Goal: Communication & Community: Answer question/provide support

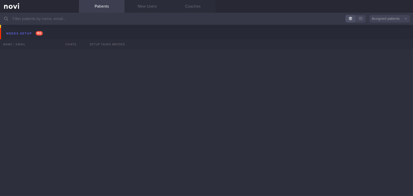
scroll to position [2738, 0]
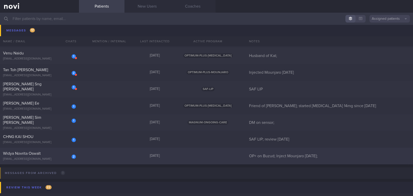
click at [48, 153] on div "Widya Novrita Oswalt" at bounding box center [39, 153] width 72 height 5
select select "9"
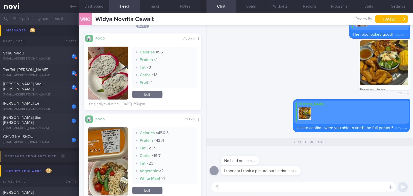
scroll to position [115, 0]
drag, startPoint x: 235, startPoint y: 157, endPoint x: 280, endPoint y: 157, distance: 45.3
click at [280, 157] on div "No I did not 12:33pm" at bounding box center [310, 158] width 200 height 16
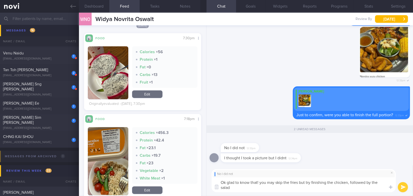
scroll to position [0, 0]
drag, startPoint x: 246, startPoint y: 189, endPoint x: 206, endPoint y: 180, distance: 41.2
click at [207, 180] on div "No I did not Ok glad to know that! you may skip the fries but try finishing the…" at bounding box center [310, 180] width 207 height 31
click at [251, 184] on textarea "Ok glad to know that! you may skip the fries but try finishing the chicken, fol…" at bounding box center [304, 184] width 184 height 15
drag, startPoint x: 251, startPoint y: 188, endPoint x: 186, endPoint y: 177, distance: 65.7
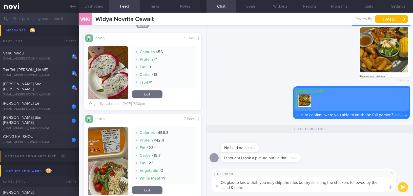
click at [186, 177] on div "Dashboard Feed Tasks Notes Chat 2 Goals Widgets Reports Programs Stats Settings…" at bounding box center [246, 104] width 334 height 183
paste textarea "ay, glad to know that! You may skip the fries, but try to finish the chicken fi…"
type textarea "Okay, glad to know that! You may skip the fries, but try to finish the chicken …"
click at [400, 187] on button "submit" at bounding box center [403, 187] width 10 height 10
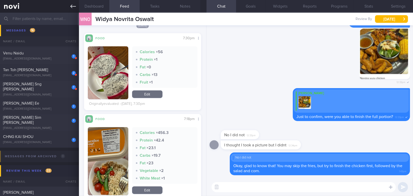
click at [72, 5] on icon at bounding box center [73, 7] width 6 height 6
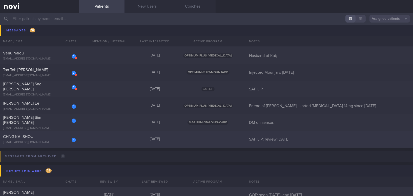
click at [47, 142] on div "[EMAIL_ADDRESS][DOMAIN_NAME]" at bounding box center [39, 142] width 73 height 4
select select "9"
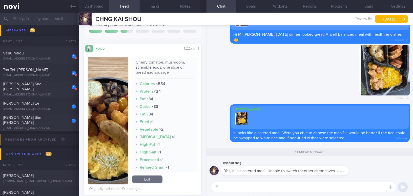
scroll to position [92, 0]
click at [104, 124] on button "button" at bounding box center [108, 120] width 40 height 128
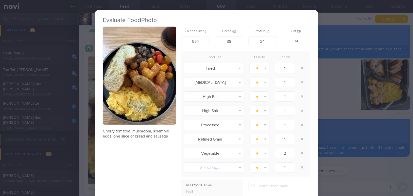
click at [123, 97] on button "button" at bounding box center [139, 76] width 73 height 98
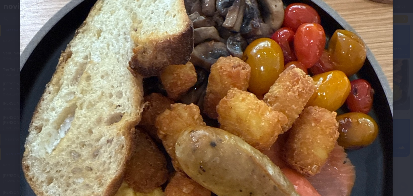
scroll to position [92, 0]
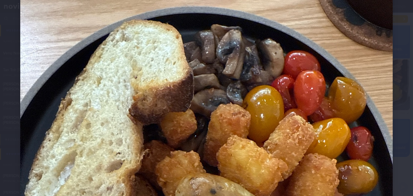
click at [182, 94] on img at bounding box center [206, 176] width 373 height 497
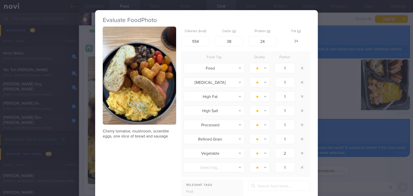
click at [361, 172] on div "Evaluate Food Photo Cherry tomatoe, mushroom, scramble eggs, one slice of bread…" at bounding box center [206, 98] width 413 height 196
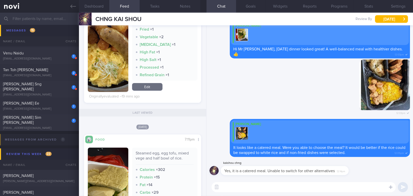
scroll to position [253, 0]
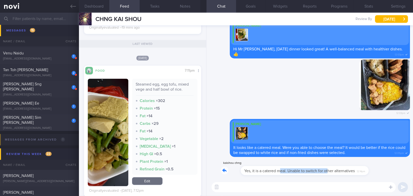
drag, startPoint x: 260, startPoint y: 168, endPoint x: 308, endPoint y: 168, distance: 48.6
click at [308, 168] on div "kaishou chng Yes, it is a catered meal. Unable to switch for other alternatives…" at bounding box center [292, 167] width 143 height 15
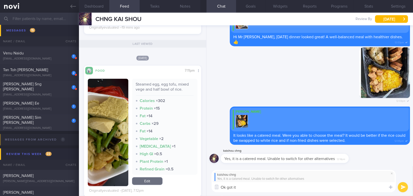
type textarea "Ok got it!"
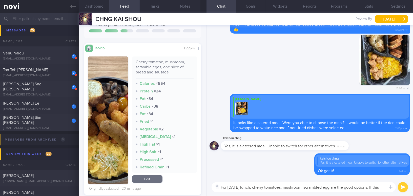
scroll to position [0, 0]
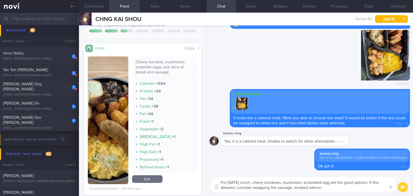
click at [107, 110] on button "button" at bounding box center [108, 120] width 40 height 128
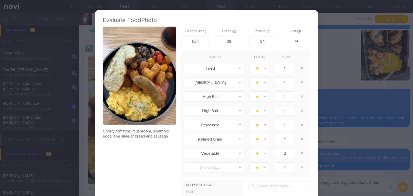
click at [122, 70] on button "button" at bounding box center [139, 76] width 73 height 98
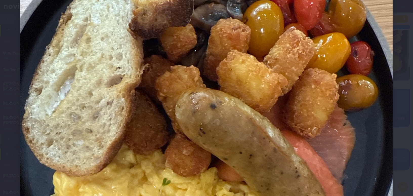
scroll to position [230, 0]
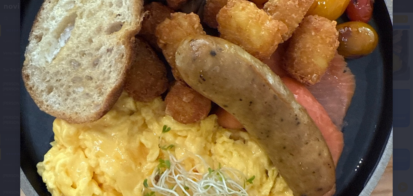
click at [195, 122] on img at bounding box center [206, 38] width 373 height 497
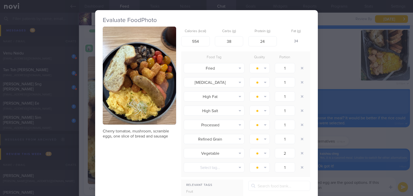
click at [347, 190] on div "Evaluate Food Photo Cherry tomatoe, mushroom, scramble eggs, one slice of bread…" at bounding box center [206, 98] width 413 height 196
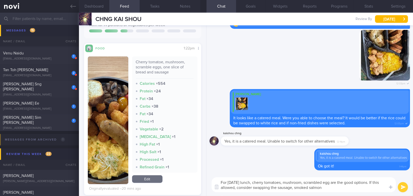
click at [344, 187] on textarea "For today's lunch, cherry tomatoes, mushroom, scrambled egg are the good option…" at bounding box center [304, 184] width 184 height 15
drag, startPoint x: 380, startPoint y: 188, endPoint x: 182, endPoint y: 178, distance: 197.6
click at [182, 178] on div "Dashboard Feed 1 Tasks Notes Chat Goals Widgets Reports Programs Stats Settings…" at bounding box center [246, 104] width 334 height 183
click at [233, 182] on textarea "For today's lunch, cherry tomatoes, mushroom, scrambled egg are the good option…" at bounding box center [304, 184] width 184 height 15
drag, startPoint x: 224, startPoint y: 181, endPoint x: 382, endPoint y: 186, distance: 157.5
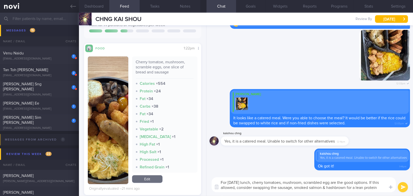
click at [382, 186] on textarea "For today's lunch, cherry tomatoes, mushroom, scrambled egg are the good option…" at bounding box center [304, 184] width 184 height 15
paste textarea "’s lunch, cherry tomatoes, mushrooms, and scrambled eggs are good options. If p…"
drag, startPoint x: 252, startPoint y: 181, endPoint x: 257, endPoint y: 159, distance: 22.4
click at [252, 181] on textarea "For today’s lunch, cherry tomatoes, mushrooms, and scrambled eggs are good opti…" at bounding box center [304, 184] width 184 height 15
click at [380, 181] on textarea "For today’s lunch - cherry tomatoes, mushrooms, and scrambled eggs are good opt…" at bounding box center [304, 184] width 184 height 15
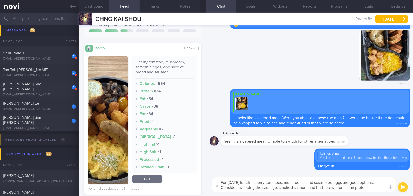
click at [376, 188] on textarea "For today’s lunch - cherry tomatoes, mushrooms, and scrambled eggs are good opt…" at bounding box center [304, 184] width 184 height 15
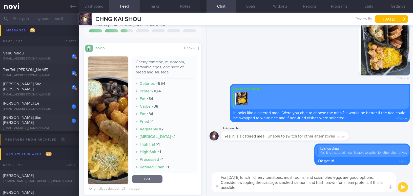
type textarea "For today’s lunch - cherry tomatoes, mushrooms, and scrambled eggs are good opt…"
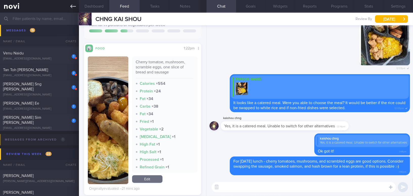
click at [71, 5] on icon at bounding box center [73, 7] width 6 height 6
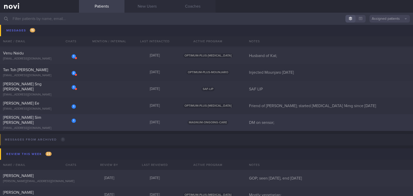
click at [36, 121] on span "[PERSON_NAME] Sim [PERSON_NAME]" at bounding box center [22, 119] width 38 height 9
select select "9"
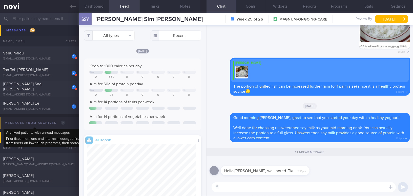
scroll to position [60, 109]
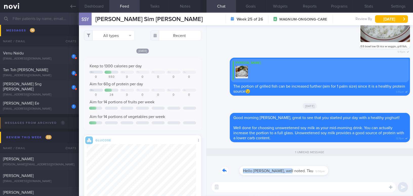
drag, startPoint x: 266, startPoint y: 167, endPoint x: 299, endPoint y: 164, distance: 33.3
click at [299, 164] on div "Hello Mee Li, well noted. Tku 12:56pm" at bounding box center [273, 167] width 104 height 15
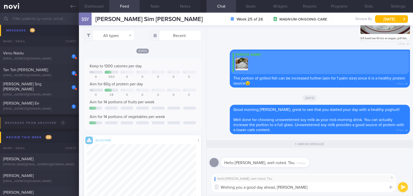
type textarea "Wishing you a good day ahead, [PERSON_NAME]!"
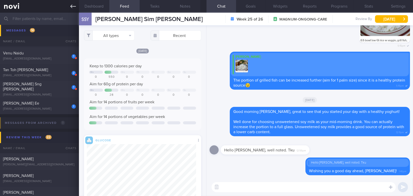
click at [72, 5] on icon at bounding box center [73, 7] width 6 height 4
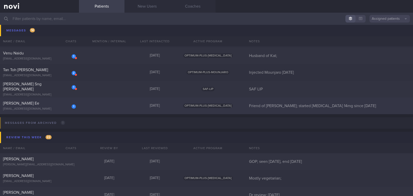
click at [35, 104] on div "[PERSON_NAME] Ee" at bounding box center [39, 103] width 72 height 5
select select "9"
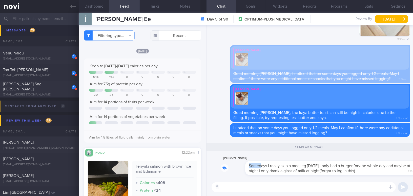
drag, startPoint x: 236, startPoint y: 162, endPoint x: 297, endPoint y: 160, distance: 61.5
click at [297, 160] on div "janice yap Somedays I really skip a meal eg yesterday I only had a burger forvt…" at bounding box center [315, 165] width 189 height 20
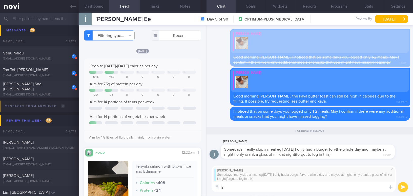
type textarea "I"
drag, startPoint x: 239, startPoint y: 187, endPoint x: 307, endPoint y: 187, distance: 68.3
click at [307, 187] on textarea "Hi Janice, is there a particular reason why you" at bounding box center [304, 187] width 184 height 10
click at [250, 192] on div "janice yap Somedays I really skip a meal eg yesterday I only had a burger forvt…" at bounding box center [310, 179] width 207 height 34
drag, startPoint x: 239, startPoint y: 187, endPoint x: 311, endPoint y: 187, distance: 71.6
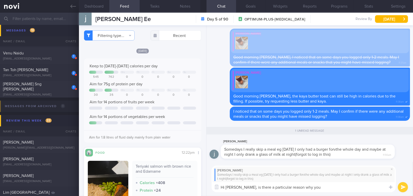
click at [311, 187] on textarea "Hi Janice, is there a particular reason why you" at bounding box center [304, 187] width 184 height 10
paste textarea "Are there any reasons why you prefer to skip meals? Is it because you don’t fee…"
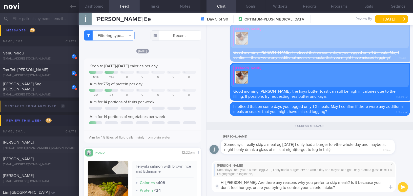
click at [241, 181] on textarea "Hi Janice, Are there any reasons why you prefer to skip meals? Is it because yo…" at bounding box center [304, 184] width 184 height 15
click at [330, 182] on textarea "Hi Janice, are there any reasons why you prefer to skip meals? Is it because yo…" at bounding box center [304, 184] width 184 height 15
click at [259, 187] on textarea "Hi Janice, are there any reasons why you prefer to skip meals on somedays? Is i…" at bounding box center [304, 184] width 184 height 15
click at [344, 186] on textarea "Hi [PERSON_NAME], are there any reasons why you prefer to skip meals on someday…" at bounding box center [304, 184] width 184 height 15
type textarea "Hi [PERSON_NAME], are there any reasons why you prefer to skip meals on someday…"
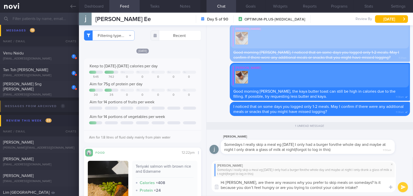
click at [402, 186] on button "submit" at bounding box center [403, 187] width 10 height 10
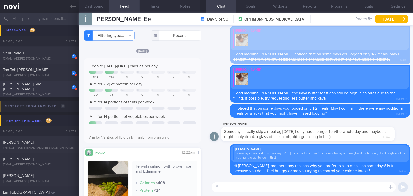
click at [36, 89] on div "1 Eric Sng Yi Feng ericsng21@gmail.com" at bounding box center [39, 88] width 79 height 15
type input "SAF LIP"
checkbox input "true"
select select "8"
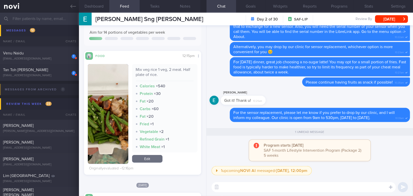
scroll to position [92, 0]
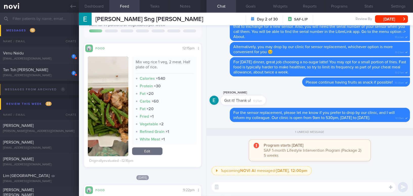
click at [106, 83] on button "button" at bounding box center [108, 106] width 40 height 100
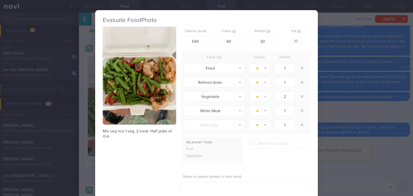
click at [122, 76] on button "button" at bounding box center [139, 76] width 73 height 98
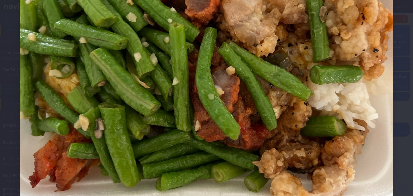
scroll to position [230, 0]
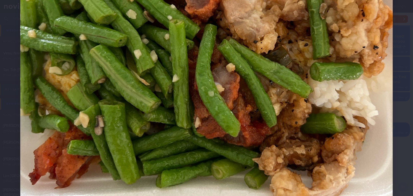
click at [141, 78] on img at bounding box center [206, 38] width 373 height 497
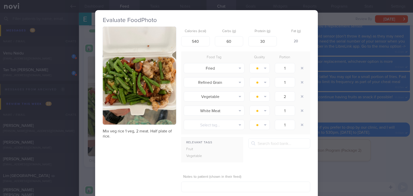
click at [385, 163] on div "Evaluate Food Photo Mix veg rice 1 veg, 2 meat. Half plate of rice. Calories (k…" at bounding box center [206, 98] width 413 height 196
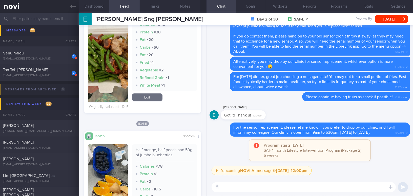
scroll to position [184, 0]
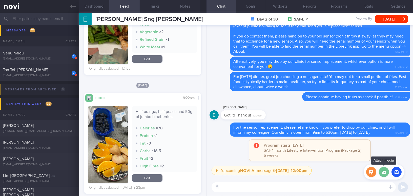
click at [383, 173] on label at bounding box center [384, 172] width 10 height 10
click at [0, 0] on input "file" at bounding box center [0, 0] width 0 height 0
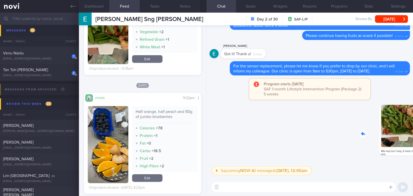
drag, startPoint x: 376, startPoint y: 133, endPoint x: 415, endPoint y: 134, distance: 39.5
click at [413, 134] on html "You are offline! Some functionality will be unavailable Patients New Users Coac…" at bounding box center [206, 98] width 413 height 196
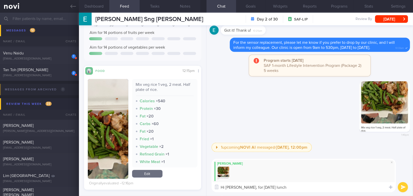
scroll to position [69, 0]
drag, startPoint x: 234, startPoint y: 187, endPoint x: 284, endPoint y: 178, distance: 50.3
click at [275, 189] on textarea "Hi Eric, for today's lunch" at bounding box center [304, 187] width 184 height 10
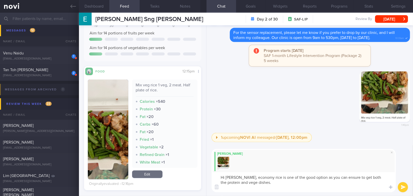
scroll to position [0, 0]
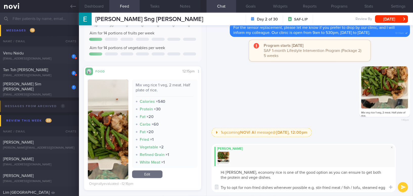
drag, startPoint x: 234, startPoint y: 173, endPoint x: 385, endPoint y: 194, distance: 152.8
click at [385, 194] on div "Mee Li Hi Eric, economy rice is one of the good option as you can ensure to get…" at bounding box center [310, 168] width 207 height 56
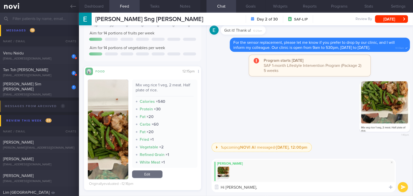
paste textarea "Economy rice is a good option as it allows you to include both protein and vege…"
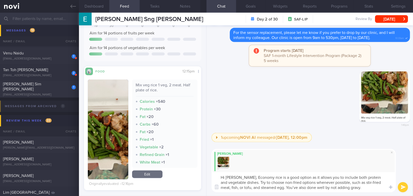
click at [236, 177] on textarea "Hi Eric, Economy rice is a good option as it allows you to include both protein…" at bounding box center [304, 182] width 184 height 20
drag, startPoint x: 372, startPoint y: 178, endPoint x: 386, endPoint y: 177, distance: 13.7
click at [386, 177] on textarea "Hi Eric, economy rice is a good option as it allows you to include both protein…" at bounding box center [304, 182] width 184 height 20
click at [377, 181] on textarea "Hi Eric, economy rice is a good option as it allows you to include both protein…" at bounding box center [304, 182] width 184 height 20
click at [255, 186] on textarea "Hi Eric, economy rice is a good option as it allows you to include both protein…" at bounding box center [304, 182] width 184 height 20
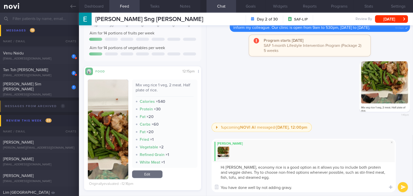
click at [304, 188] on textarea "Hi Eric, economy rice is a good option as it allows you to include both protein…" at bounding box center [304, 177] width 184 height 30
type textarea "Hi [PERSON_NAME], economy rice is a good option as it allows you to include bot…"
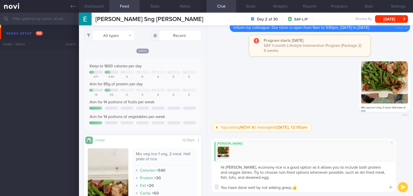
click at [401, 186] on button "submit" at bounding box center [403, 187] width 10 height 10
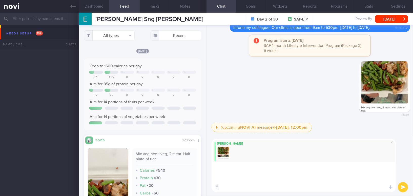
scroll to position [69, 0]
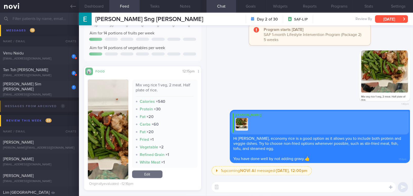
click at [385, 21] on button "[DATE]" at bounding box center [391, 19] width 33 height 8
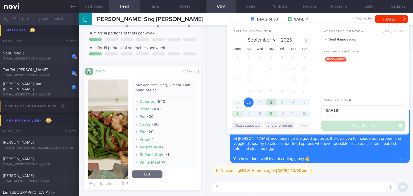
click at [274, 102] on span "2" at bounding box center [271, 102] width 10 height 10
select select "9"
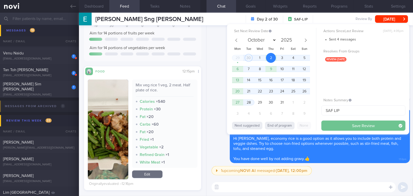
click at [333, 123] on button "Save Review" at bounding box center [363, 125] width 84 height 10
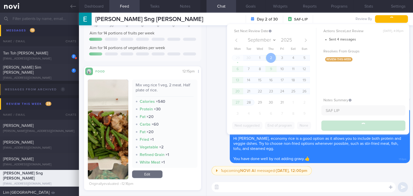
scroll to position [2721, 0]
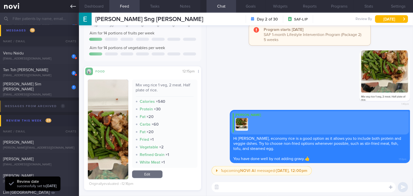
click at [71, 3] on link at bounding box center [39, 6] width 79 height 13
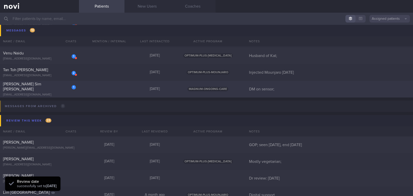
click at [56, 88] on div "[PERSON_NAME] Sim [PERSON_NAME]" at bounding box center [39, 86] width 72 height 10
select select "9"
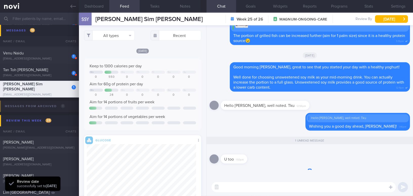
scroll to position [60, 109]
click at [70, 5] on link at bounding box center [39, 6] width 79 height 13
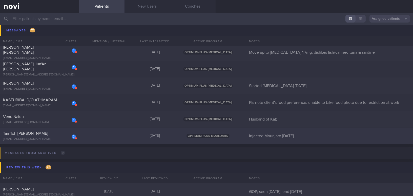
scroll to position [2652, 0]
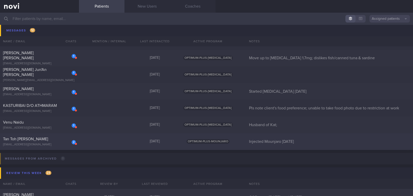
click at [47, 143] on div "[EMAIL_ADDRESS][DOMAIN_NAME]" at bounding box center [39, 145] width 73 height 4
select select "8"
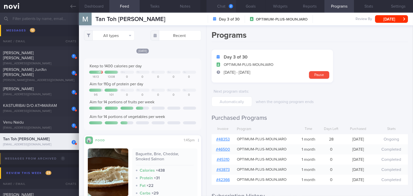
click at [225, 6] on button "Chat 2" at bounding box center [222, 6] width 30 height 13
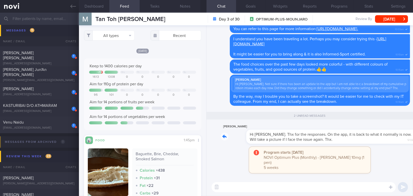
drag, startPoint x: 287, startPoint y: 132, endPoint x: 355, endPoint y: 128, distance: 67.4
click at [355, 128] on div "[PERSON_NAME] Hi [PERSON_NAME]. Thx for the responses. On the app, it is back t…" at bounding box center [315, 133] width 189 height 20
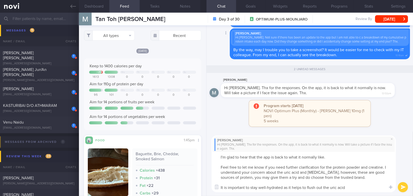
type textarea "I'm glad to hear that the app is back to what it normally like. Feel free to le…"
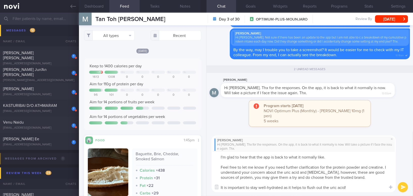
drag, startPoint x: 352, startPoint y: 189, endPoint x: 218, endPoint y: 155, distance: 138.2
click at [218, 155] on textarea "I'm glad to hear that the app is back to what it normally like. Feel free to le…" at bounding box center [304, 172] width 184 height 40
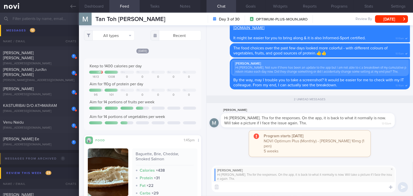
paste textarea "I’m glad to hear that the app is back to normal. Feel free to let me know if yo…"
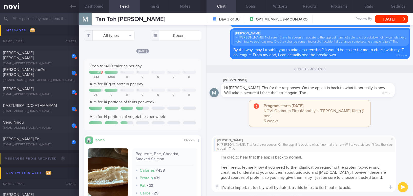
click at [219, 158] on textarea "I’m glad to hear that the app is back to normal. Feel free to let me know if yo…" at bounding box center [304, 172] width 184 height 40
click at [328, 172] on textarea "Hi [PERSON_NAME], I’m glad to hear that the app is back to normal. Feel free to…" at bounding box center [304, 172] width 184 height 40
drag, startPoint x: 303, startPoint y: 177, endPoint x: 330, endPoint y: 175, distance: 27.2
click at [330, 175] on textarea "Hi [PERSON_NAME], I’m glad to hear that the app is back to normal. Feel free to…" at bounding box center [304, 172] width 184 height 40
click at [225, 188] on textarea "Hi [PERSON_NAME], I’m glad to hear that the app is back to normal. Feel free to…" at bounding box center [304, 172] width 184 height 40
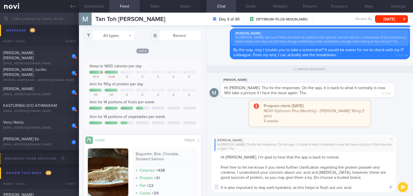
click at [353, 189] on textarea "Hi [PERSON_NAME], I’m glad to hear that the app is back to normal. Feel free to…" at bounding box center [304, 172] width 184 height 40
type textarea "Hi [PERSON_NAME], I’m glad to hear that the app is back to normal. Feel free to…"
click at [404, 187] on button "submit" at bounding box center [403, 187] width 10 height 10
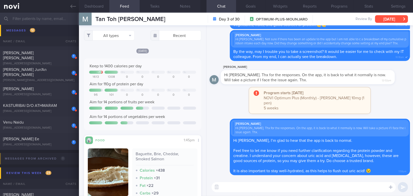
click at [387, 17] on button "[DATE]" at bounding box center [391, 19] width 33 height 8
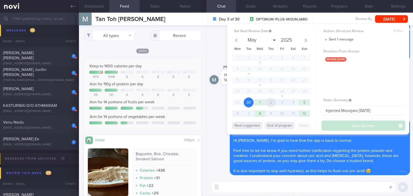
click at [273, 102] on span "2" at bounding box center [271, 102] width 10 height 10
select select "9"
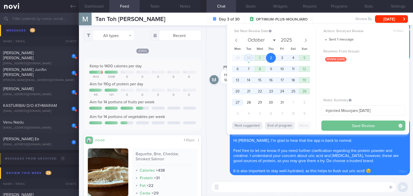
click at [344, 124] on button "Save Review" at bounding box center [363, 125] width 84 height 10
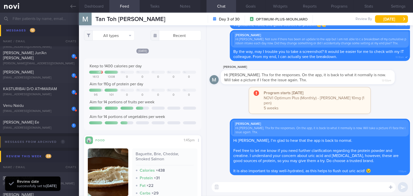
scroll to position [2635, 0]
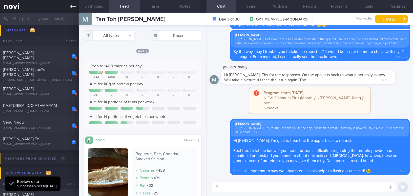
click at [70, 6] on icon at bounding box center [73, 7] width 6 height 6
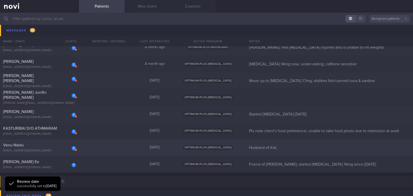
scroll to position [2612, 0]
click at [56, 146] on div "Venu Naidu" at bounding box center [39, 145] width 72 height 5
select select "8"
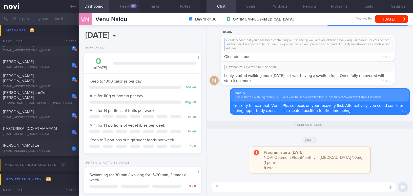
click at [127, 5] on button "Feed 116" at bounding box center [124, 6] width 30 height 13
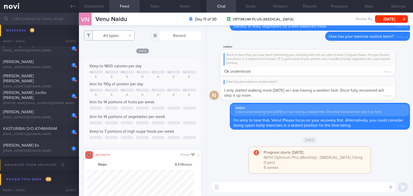
click at [114, 35] on button "All types" at bounding box center [109, 35] width 51 height 10
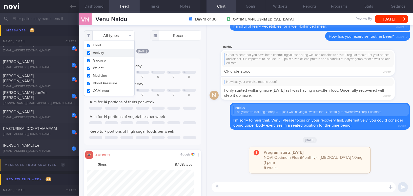
click at [89, 53] on button "Activity" at bounding box center [109, 53] width 50 height 8
checkbox input "false"
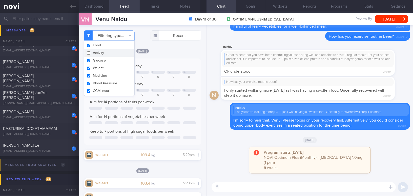
click at [177, 54] on div "[DATE] Keep to 1800 calories per day Mo Tu We Th Fr Sa Su 0 0 0 0 0 0 0 Aim for…" at bounding box center [142, 104] width 117 height 112
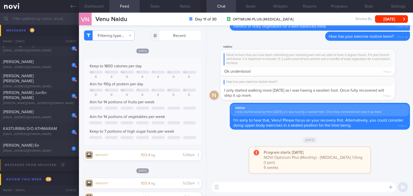
click at [250, 187] on textarea at bounding box center [304, 187] width 184 height 10
drag, startPoint x: 237, startPoint y: 186, endPoint x: 342, endPoint y: 188, distance: 104.5
click at [342, 188] on textarea "Hi Venu, how has your foot now? Is the swollen improving?" at bounding box center [304, 187] width 184 height 10
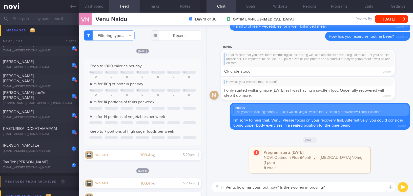
click at [266, 190] on textarea "Hi Venu, how has your foot now? Is the swollen improving?" at bounding box center [304, 187] width 184 height 10
drag, startPoint x: 237, startPoint y: 187, endPoint x: 330, endPoint y: 188, distance: 93.1
click at [330, 188] on textarea "Hi Venu, how has your foot now? Is the swollen improving?" at bounding box center [304, 187] width 184 height 10
paste textarea "How is your foot now? Is the swelling"
click at [239, 188] on textarea "Hi Venu, How is your foot now? Is the swelling improving?" at bounding box center [304, 187] width 184 height 10
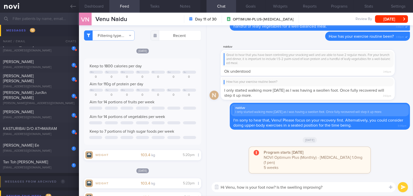
type textarea "Hi Venu, how is your foot now? Is the swelling improving?"
click at [402, 187] on button "submit" at bounding box center [403, 187] width 10 height 10
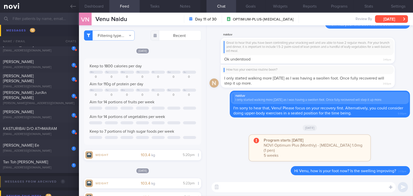
click at [394, 15] on button "[DATE]" at bounding box center [391, 19] width 33 height 8
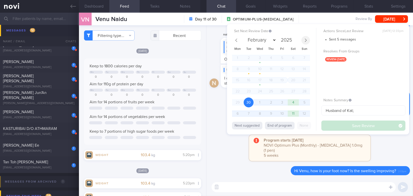
click at [304, 40] on icon at bounding box center [306, 40] width 4 height 4
select select "9"
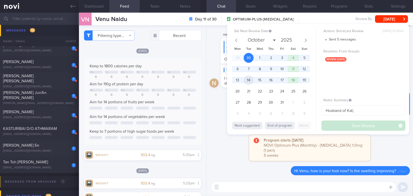
click at [251, 79] on span "14" at bounding box center [249, 80] width 10 height 10
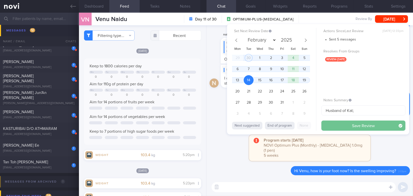
click at [336, 125] on button "Save Review" at bounding box center [363, 125] width 84 height 10
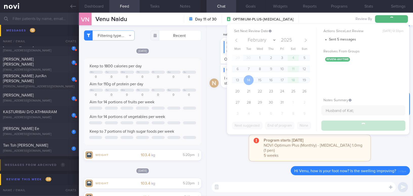
scroll to position [2596, 0]
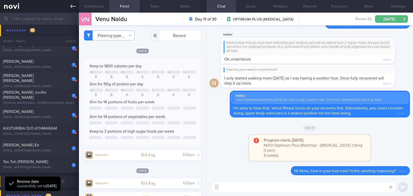
click at [70, 8] on icon at bounding box center [73, 7] width 6 height 6
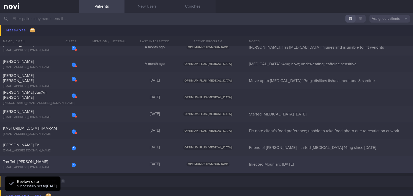
click at [34, 162] on span "Tan Toh [PERSON_NAME]" at bounding box center [25, 162] width 45 height 4
select select "9"
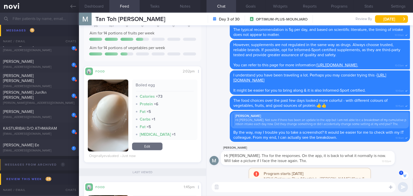
scroll to position [-115, 0]
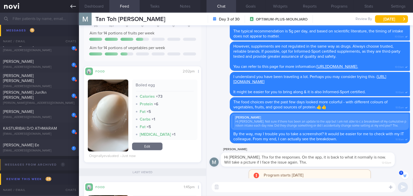
click at [70, 5] on link at bounding box center [39, 6] width 79 height 13
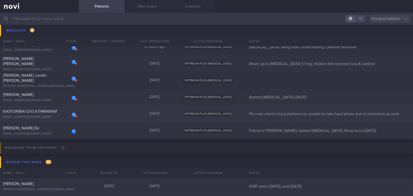
scroll to position [2642, 0]
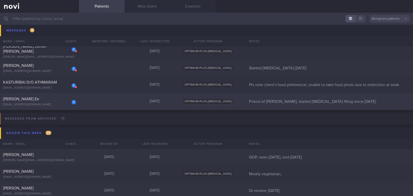
click at [56, 98] on div "[PERSON_NAME] Ee" at bounding box center [39, 98] width 72 height 5
select select "9"
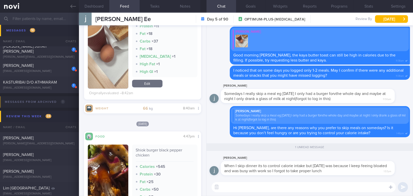
scroll to position [322, 0]
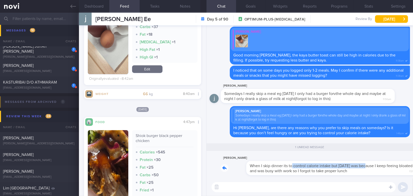
drag, startPoint x: 266, startPoint y: 162, endPoint x: 345, endPoint y: 155, distance: 78.7
click at [339, 161] on div "[PERSON_NAME] When I skip dinner its to control calorie intake but [DATE] was b…" at bounding box center [315, 165] width 189 height 20
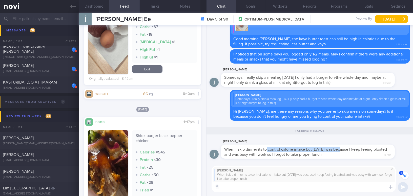
scroll to position [-4, 0]
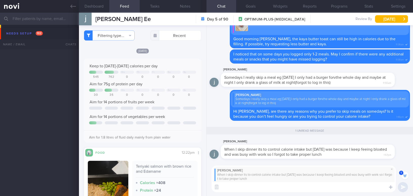
select select "9"
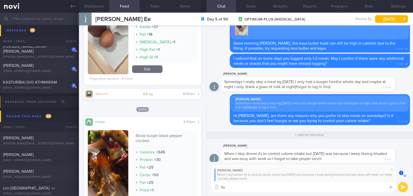
type textarea "Y"
type textarea "Thank you for sharing your"
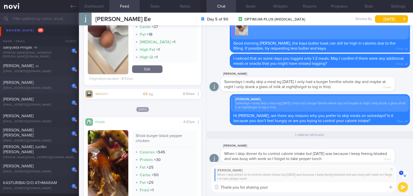
scroll to position [2504, 0]
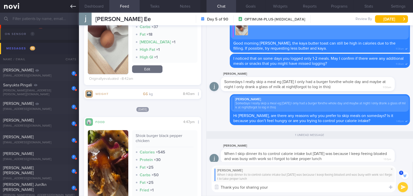
click at [71, 7] on icon at bounding box center [73, 7] width 6 height 6
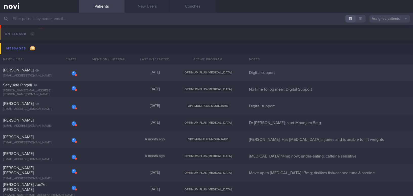
click at [61, 71] on div "[PERSON_NAME]" at bounding box center [39, 70] width 72 height 5
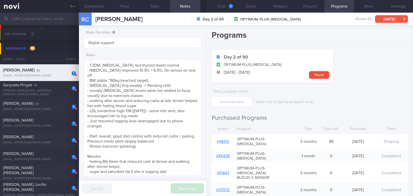
click at [387, 19] on button "[DATE]" at bounding box center [391, 19] width 33 height 8
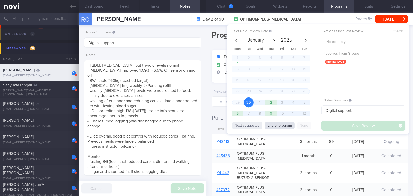
click at [281, 124] on button "End of program" at bounding box center [280, 126] width 30 height 8
select select "11"
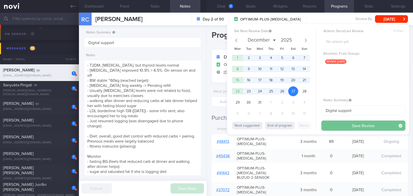
click at [338, 125] on button "Save Review" at bounding box center [363, 125] width 84 height 10
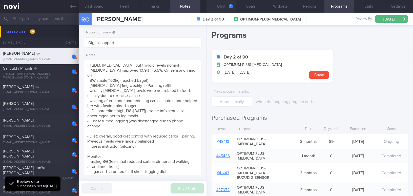
click at [225, 5] on button "Chat 1" at bounding box center [222, 6] width 30 height 13
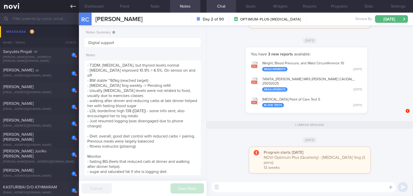
click at [71, 6] on icon at bounding box center [73, 7] width 6 height 4
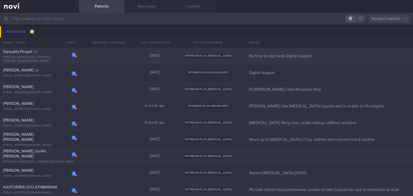
click at [44, 56] on div "1 Sanyukta Pingali sanyukta.pingali@gmail.com" at bounding box center [39, 56] width 79 height 14
select select "8"
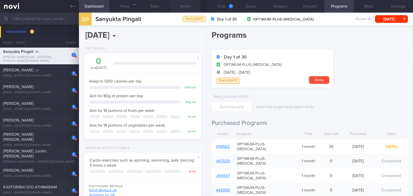
scroll to position [59, 105]
click at [181, 5] on button "Notes" at bounding box center [185, 6] width 30 height 13
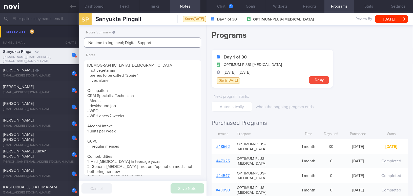
drag, startPoint x: 125, startPoint y: 42, endPoint x: 86, endPoint y: 41, distance: 39.0
click at [83, 41] on div "Notes Summary No time to log meal; Digital Support Notes Save Note Cancel" at bounding box center [143, 110] width 128 height 171
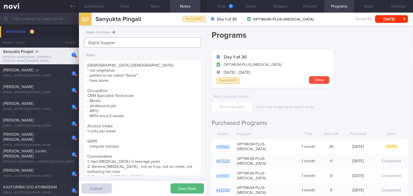
click at [121, 43] on input "Digital Support" at bounding box center [142, 42] width 117 height 10
paste input "No time to log meal;"
type input "Digital Support; No time to log meal"
click at [184, 190] on button "Save Note" at bounding box center [187, 188] width 33 height 10
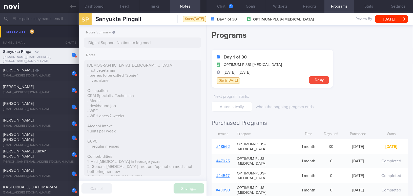
type input "Digital Support; No time to log meal"
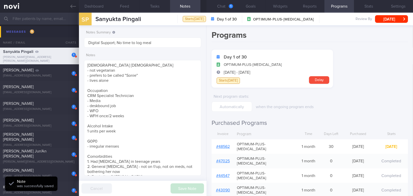
click at [384, 20] on button "[DATE]" at bounding box center [391, 19] width 33 height 8
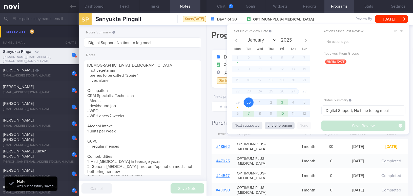
click at [278, 128] on button "End of program" at bounding box center [280, 126] width 30 height 8
select select "9"
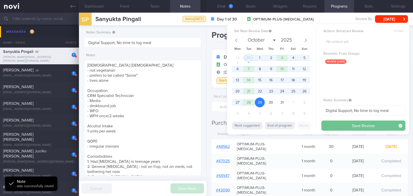
click at [339, 121] on button "Save Review" at bounding box center [363, 125] width 84 height 10
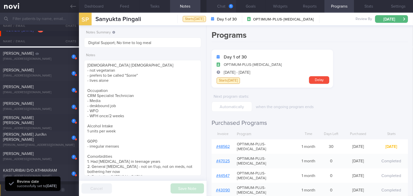
click at [232, 9] on button "Chat 1" at bounding box center [222, 6] width 30 height 13
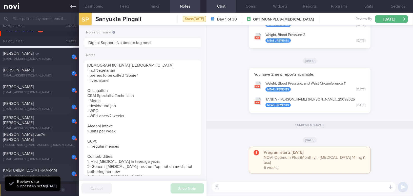
click at [73, 5] on icon at bounding box center [73, 7] width 6 height 6
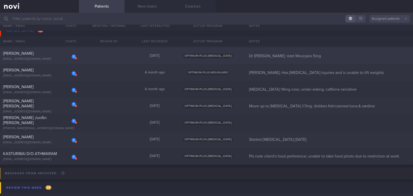
click at [45, 56] on div "1 Christine Chau Shi Min kurisuteinchau@gmail.com" at bounding box center [39, 56] width 79 height 10
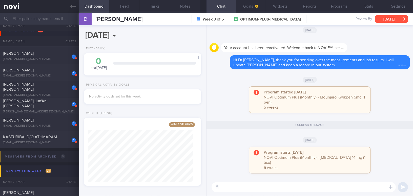
click at [383, 19] on button "[DATE]" at bounding box center [391, 19] width 33 height 8
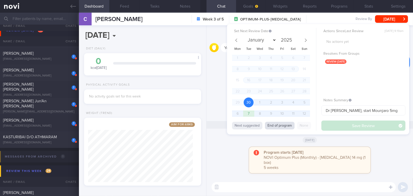
click at [281, 126] on button "End of program" at bounding box center [280, 126] width 30 height 8
select select "9"
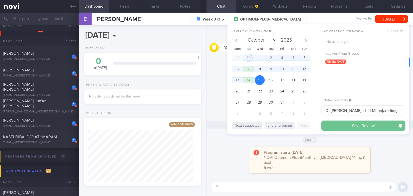
click at [341, 124] on button "Save Review" at bounding box center [363, 125] width 84 height 10
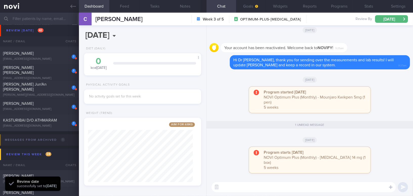
click at [282, 189] on textarea at bounding box center [304, 187] width 184 height 10
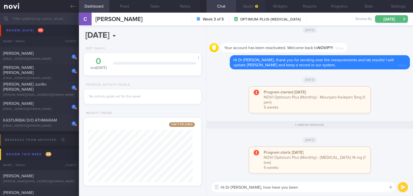
click at [256, 6] on icon "button" at bounding box center [256, 6] width 3 height 3
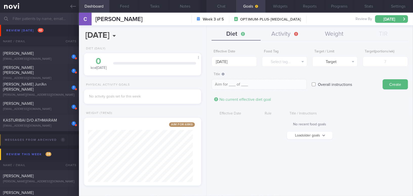
click at [225, 6] on button "Chat" at bounding box center [222, 6] width 30 height 13
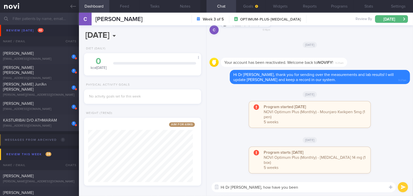
click at [300, 185] on textarea "Hi Dr Christine, how have you been" at bounding box center [304, 187] width 184 height 10
type textarea "Hi Dr Christine, how have you been coping over the past months?"
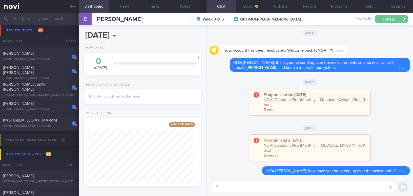
click at [400, 17] on button "Wed, 15 Oct" at bounding box center [391, 19] width 33 height 8
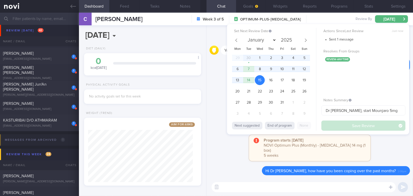
click at [230, 150] on div "Program starts today NOVI Optimum Plus (Monthly) - Rybelsus 14 mg (1 box) 5 wee…" at bounding box center [310, 150] width 200 height 31
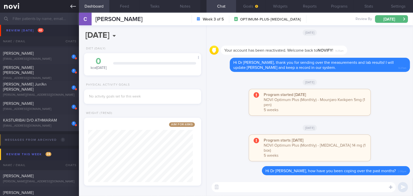
click at [74, 4] on icon at bounding box center [73, 7] width 6 height 6
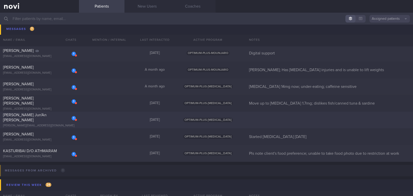
scroll to position [2458, 0]
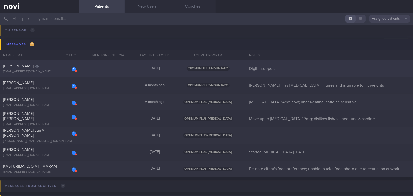
click at [58, 70] on div "[EMAIL_ADDRESS][DOMAIN_NAME]" at bounding box center [39, 72] width 73 height 4
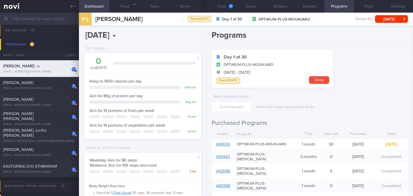
scroll to position [52, 105]
click at [398, 17] on button "[DATE]" at bounding box center [391, 19] width 33 height 8
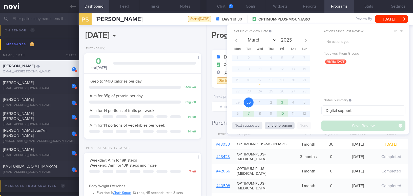
click at [275, 126] on button "End of program" at bounding box center [280, 126] width 30 height 8
select select "9"
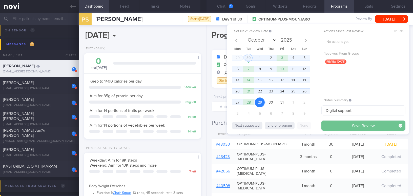
click at [331, 126] on button "Save Review" at bounding box center [363, 125] width 84 height 10
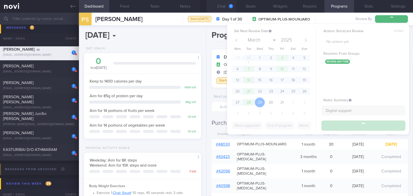
scroll to position [2441, 0]
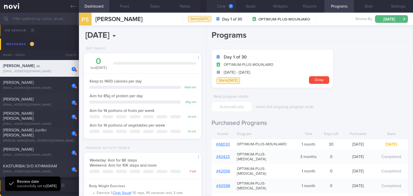
click at [221, 7] on button "Chat 1" at bounding box center [222, 6] width 30 height 13
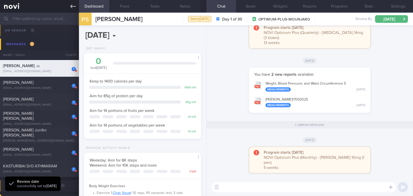
click at [72, 5] on icon at bounding box center [73, 7] width 6 height 6
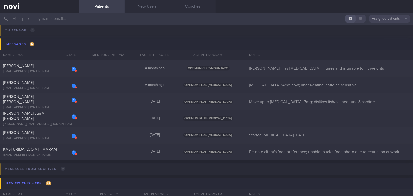
click at [42, 19] on input "text" at bounding box center [206, 19] width 413 height 12
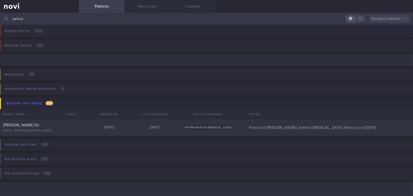
scroll to position [2, 0]
type input "janice"
click at [26, 125] on span "[PERSON_NAME] Ee" at bounding box center [21, 125] width 36 height 4
select select "9"
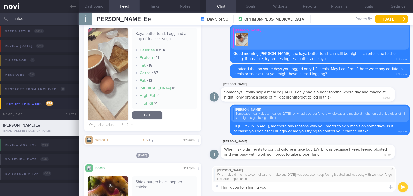
scroll to position [368, 0]
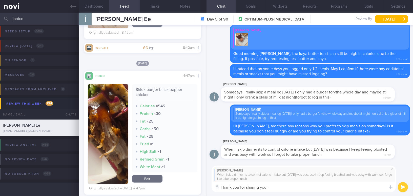
click at [105, 136] on button "button" at bounding box center [108, 134] width 40 height 100
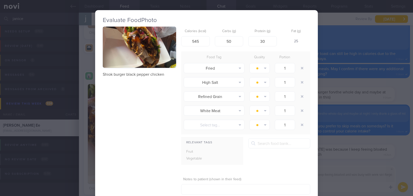
click at [127, 51] on button "button" at bounding box center [139, 47] width 73 height 41
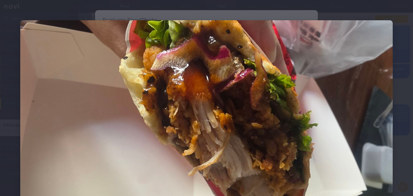
click at [234, 71] on img at bounding box center [206, 125] width 373 height 210
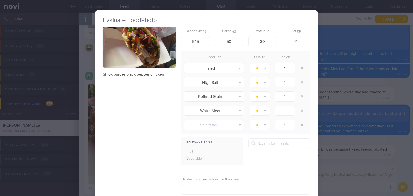
click at [356, 133] on div "Evaluate Food Photo Shiok burger black pepper chicken Calories (kcal) 545 Carbs…" at bounding box center [206, 98] width 413 height 196
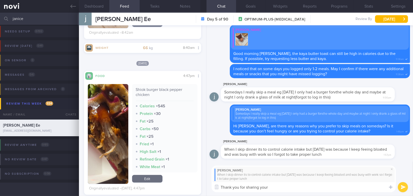
drag, startPoint x: 279, startPoint y: 187, endPoint x: 165, endPoint y: 167, distance: 115.7
click at [176, 189] on div "Dashboard Feed 1 Tasks Notes Chat Goals Widgets Reports Programs Stats Settings…" at bounding box center [246, 104] width 334 height 183
paste textarea "Thank you for sharing your reasons with me. The bloatedness you felt yesterday …"
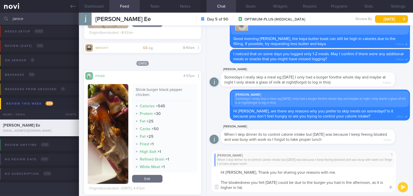
click at [241, 172] on textarea "Hi Janice, Thank you for sharing your reasons with me. The bloatedness you felt…" at bounding box center [304, 179] width 184 height 25
click at [273, 188] on textarea "Hi Janice, thank you for sharing your reasons with me. The bloatedness you felt…" at bounding box center [304, 179] width 184 height 25
type textarea "Hi Janice, thank you for sharing your reasons with me. The bloatedness you felt…"
drag, startPoint x: 392, startPoint y: 187, endPoint x: 398, endPoint y: 190, distance: 6.6
click at [390, 193] on div "Chat Templates Admin CGM Weight Nutrition Physical Activity Infographics Articl…" at bounding box center [310, 171] width 207 height 49
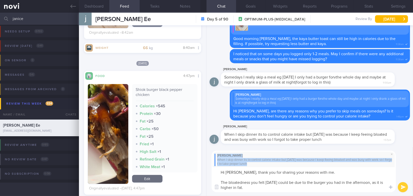
click at [369, 187] on textarea "Hi Janice, thank you for sharing your reasons with me. The bloatedness you felt…" at bounding box center [304, 179] width 184 height 25
click at [402, 185] on button "submit" at bounding box center [403, 187] width 10 height 10
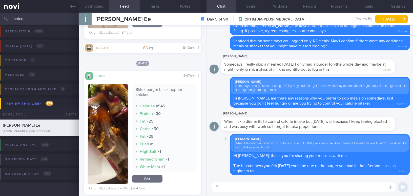
paste textarea "I’m concerned about your overall nutrient intake if you only have one meal a da…"
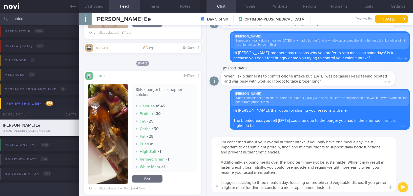
click at [294, 142] on textarea "I’m concerned about your overall nutrient intake if you only have one meal a da…" at bounding box center [304, 164] width 184 height 55
click at [371, 142] on textarea "I’m concerned about your overall nutrients intake if you only have one meal a d…" at bounding box center [304, 164] width 184 height 55
drag, startPoint x: 368, startPoint y: 141, endPoint x: 377, endPoint y: 141, distance: 8.9
click at [377, 141] on textarea "I’m concerned about your overall nutrients intake if you only have one meal a d…" at bounding box center [304, 164] width 184 height 55
click at [290, 148] on textarea "I’m concerned about your overall nutrients intake if you only have one meal a d…" at bounding box center [304, 164] width 184 height 55
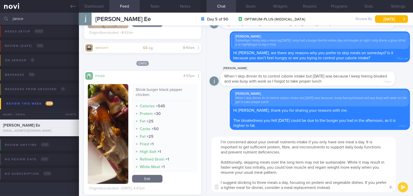
drag, startPoint x: 257, startPoint y: 184, endPoint x: 266, endPoint y: 183, distance: 9.1
click at [266, 183] on textarea "I’m concerned about your overall nutrients intake if you only have one meal a d…" at bounding box center [304, 164] width 184 height 55
click at [339, 188] on textarea "I’m concerned about your overall nutrients intake if you only have one meal a d…" at bounding box center [304, 164] width 184 height 55
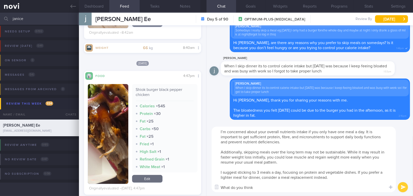
type textarea "I’m concerned about your overall nutrients intake if you only have one meal a d…"
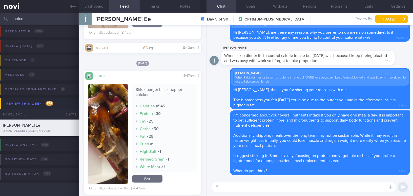
drag, startPoint x: 31, startPoint y: 19, endPoint x: 0, endPoint y: 16, distance: 31.1
click at [0, 16] on input "janice" at bounding box center [206, 19] width 413 height 12
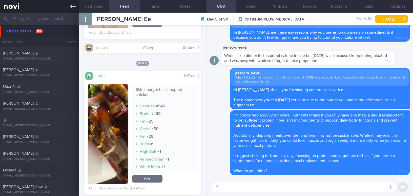
click at [73, 7] on icon at bounding box center [73, 7] width 6 height 6
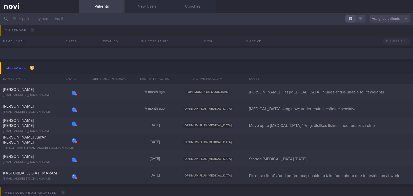
scroll to position [2464, 0]
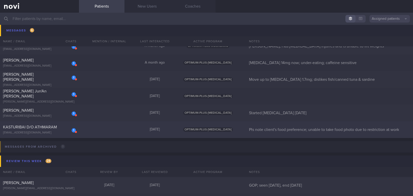
click at [39, 128] on span "KASTURIBAI D/O ATHMARAM" at bounding box center [30, 127] width 54 height 4
select select "8"
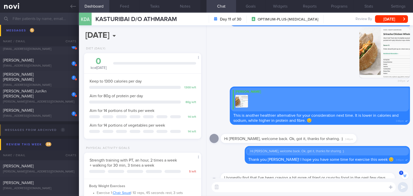
scroll to position [-535, 0]
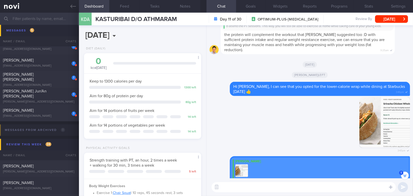
click at [249, 188] on textarea at bounding box center [304, 187] width 184 height 10
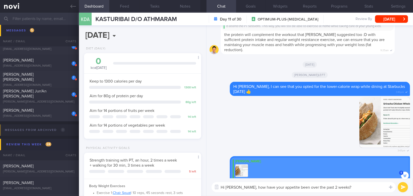
drag, startPoint x: 310, startPoint y: 187, endPoint x: 342, endPoint y: 185, distance: 31.4
click at [342, 185] on textarea "Hi Kat, how have your appetite been over the past 2 weeks?" at bounding box center [304, 187] width 184 height 10
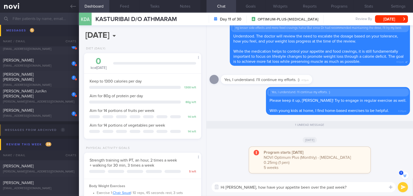
scroll to position [-69, 0]
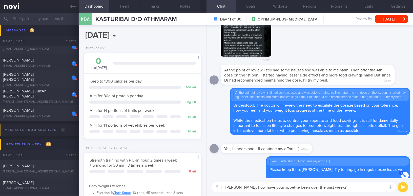
click at [276, 186] on textarea "Hi Kat, how have your appetite been over the past week?" at bounding box center [304, 187] width 184 height 10
type textarea "Hi Kat, how have your appetite and food cravings been over the past week?"
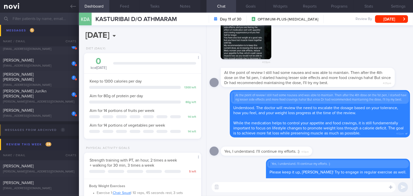
scroll to position [0, 0]
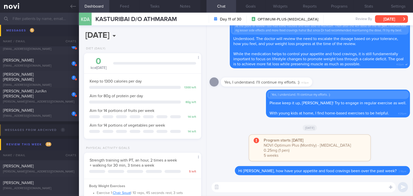
click at [396, 20] on button "[DATE]" at bounding box center [391, 19] width 33 height 8
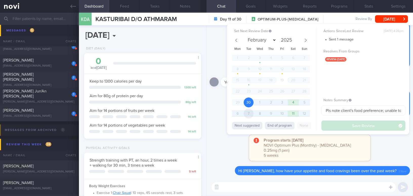
click at [252, 113] on span "7" at bounding box center [249, 114] width 10 height 10
select select "9"
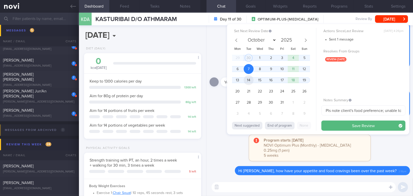
click at [252, 78] on span "14" at bounding box center [249, 80] width 10 height 10
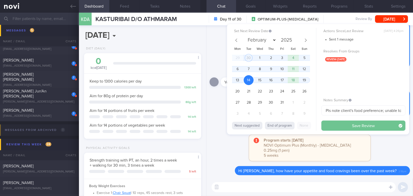
click at [341, 123] on button "Save Review" at bounding box center [363, 125] width 84 height 10
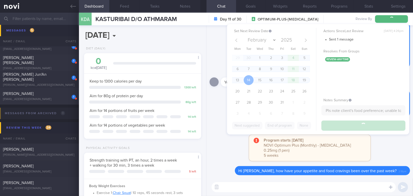
scroll to position [2447, 0]
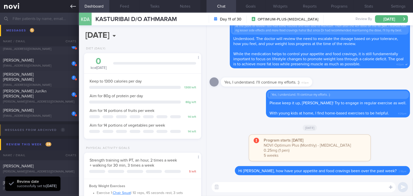
click at [75, 6] on icon at bounding box center [73, 7] width 6 height 4
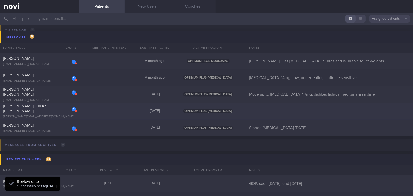
scroll to position [2424, 0]
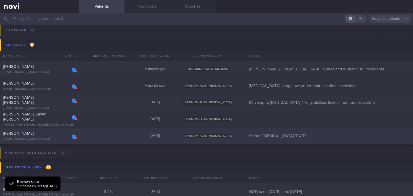
click at [53, 135] on div "[PERSON_NAME]" at bounding box center [39, 133] width 72 height 5
select select "8"
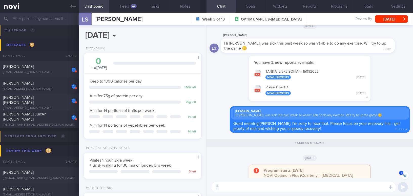
scroll to position [-23, 0]
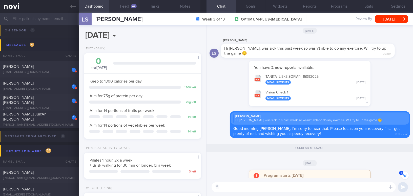
click at [120, 6] on button "Feed 42" at bounding box center [124, 6] width 30 height 13
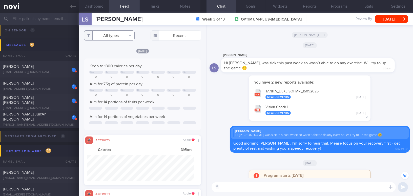
click at [107, 33] on button "All types" at bounding box center [109, 35] width 51 height 10
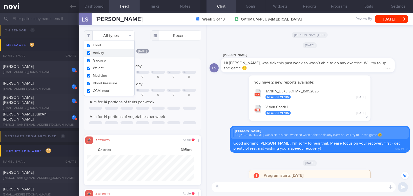
click at [88, 53] on button "Activity" at bounding box center [109, 53] width 50 height 8
checkbox input "false"
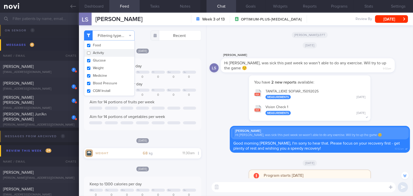
click at [175, 56] on div "Wed, 10 Sep Keep to 1300 calories per day Mo Tu We Th Fr Sa Su 0 0 0 0 0 0 0 Ai…" at bounding box center [142, 89] width 117 height 82
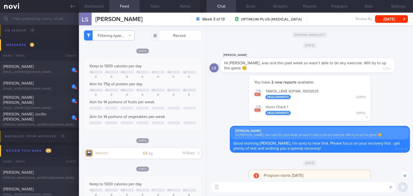
click at [266, 188] on textarea at bounding box center [304, 187] width 184 height 10
type textarea "Hi Lieke, how have you been feeling this week?"
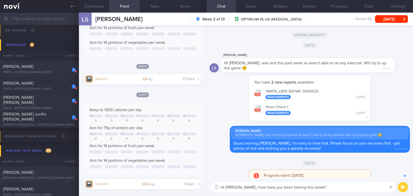
scroll to position [46, 0]
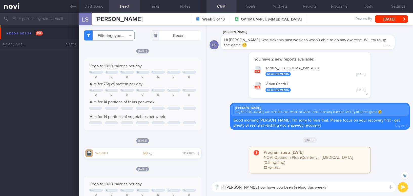
select select "8"
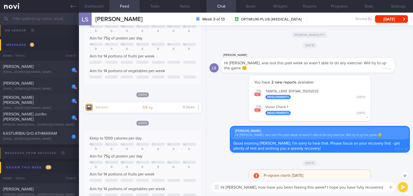
drag, startPoint x: 237, startPoint y: 187, endPoint x: 375, endPoint y: 189, distance: 137.7
click at [375, 189] on textarea "Hi Lieke, how have you been feeling this week? I hope you have fully recovered" at bounding box center [304, 187] width 184 height 10
click at [363, 188] on textarea "Hi Lieke, how have you been feeling this week? I hope you have fully recovered" at bounding box center [304, 187] width 184 height 10
type textarea "Hi Lieke, how have you been feeling this week? I hope you have fully recovered 💪"
click at [400, 188] on button "submit" at bounding box center [403, 187] width 10 height 10
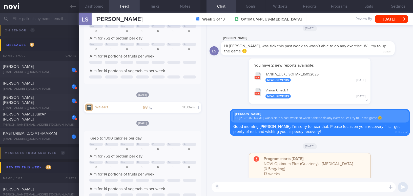
scroll to position [0, 0]
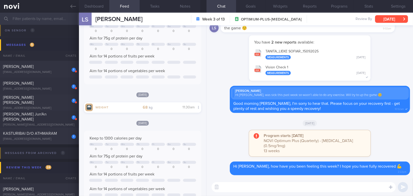
click at [386, 19] on button "[DATE]" at bounding box center [391, 19] width 33 height 8
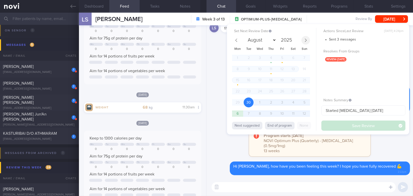
click at [306, 41] on icon at bounding box center [306, 39] width 2 height 3
select select "9"
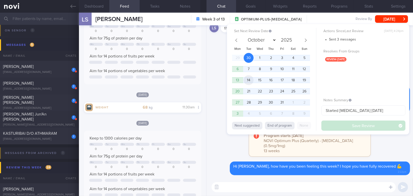
click at [252, 78] on span "14" at bounding box center [249, 80] width 10 height 10
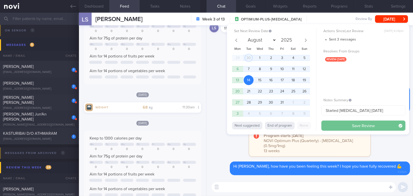
click at [329, 123] on button "Save Review" at bounding box center [363, 125] width 84 height 10
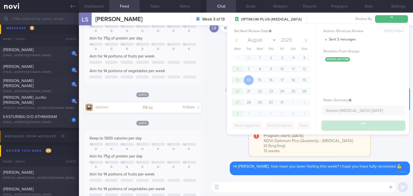
scroll to position [2407, 0]
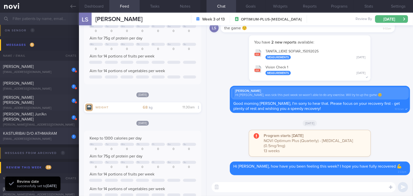
click at [14, 134] on span "KASTURIBAI D/O ATHMARAM" at bounding box center [30, 133] width 54 height 4
type input "Pls note client's food preference; unable to take food photo due to restriction…"
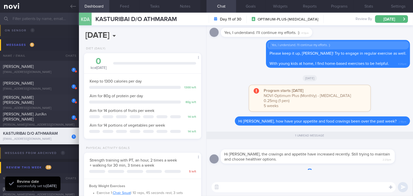
scroll to position [59, 105]
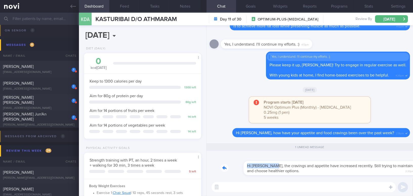
drag, startPoint x: 248, startPoint y: 162, endPoint x: 301, endPoint y: 160, distance: 53.2
click at [301, 160] on div "Hi Mee Li, the cravings and appetite have increased recently. Still trying to m…" at bounding box center [315, 165] width 189 height 20
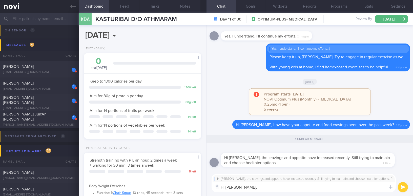
type textarea "Hi Kat,"
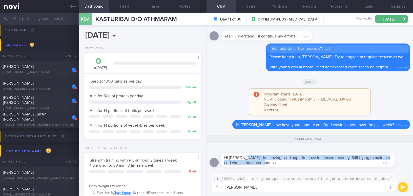
drag, startPoint x: 243, startPoint y: 157, endPoint x: 273, endPoint y: 161, distance: 30.4
click at [273, 161] on div "Hi Mee Li, the cravings and appetite have increased recently. Still trying to m…" at bounding box center [308, 160] width 174 height 14
copy span "the cravings and appetite have increased recently. Still trying to maintain and…"
